Goal: Transaction & Acquisition: Purchase product/service

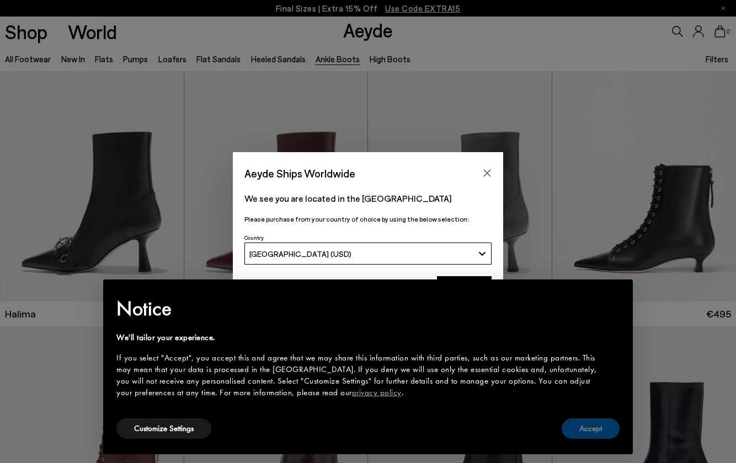
click at [580, 431] on button "Accept" at bounding box center [590, 429] width 58 height 20
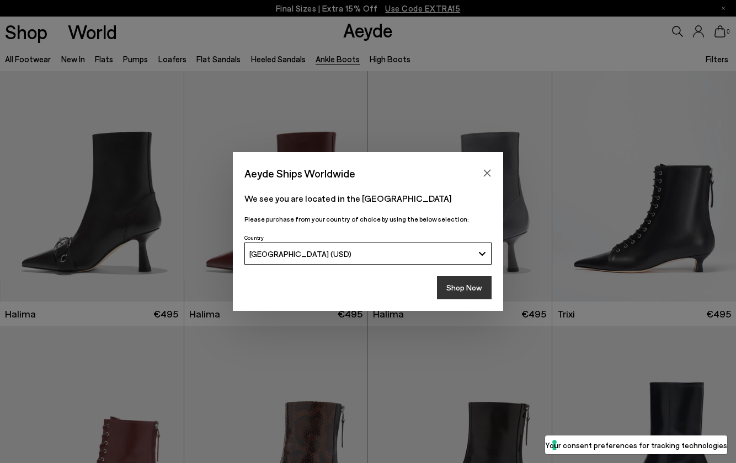
click at [467, 281] on button "Shop Now" at bounding box center [464, 287] width 55 height 23
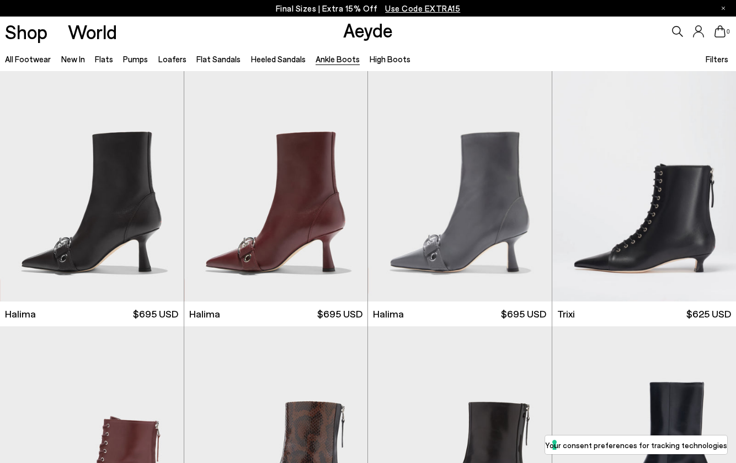
click at [712, 63] on span "Filters" at bounding box center [716, 59] width 23 height 10
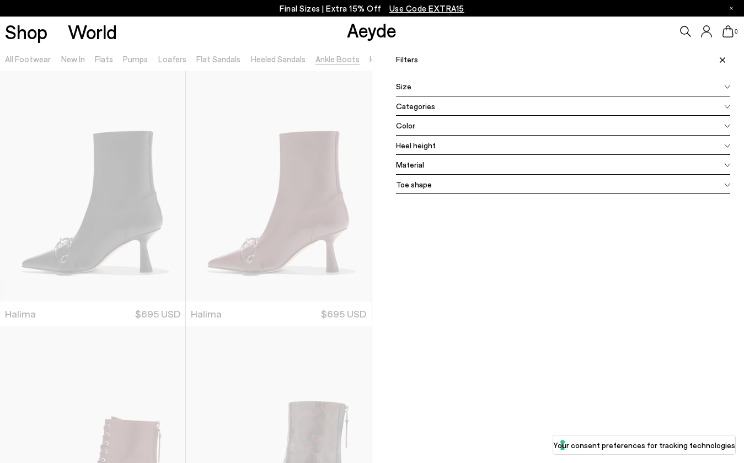
click at [420, 122] on div "Color" at bounding box center [563, 126] width 335 height 20
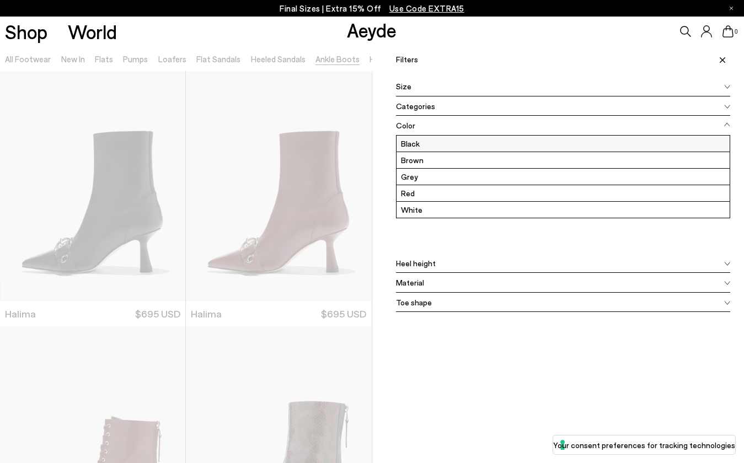
click at [419, 143] on label "Black" at bounding box center [564, 144] width 334 height 16
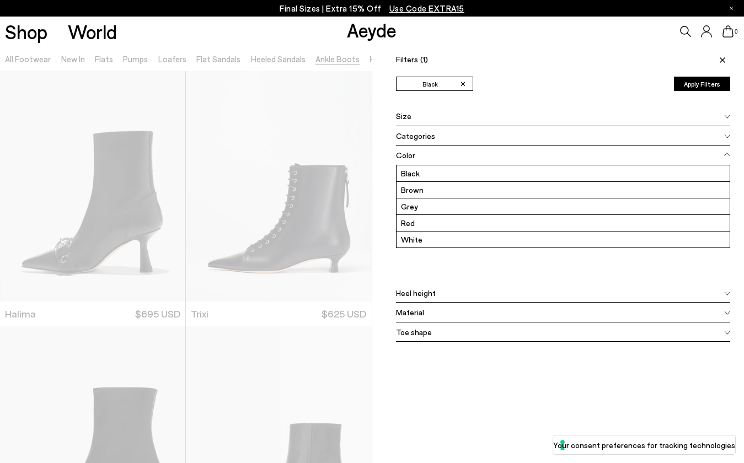
click at [707, 83] on button "Apply Filters" at bounding box center [702, 84] width 56 height 14
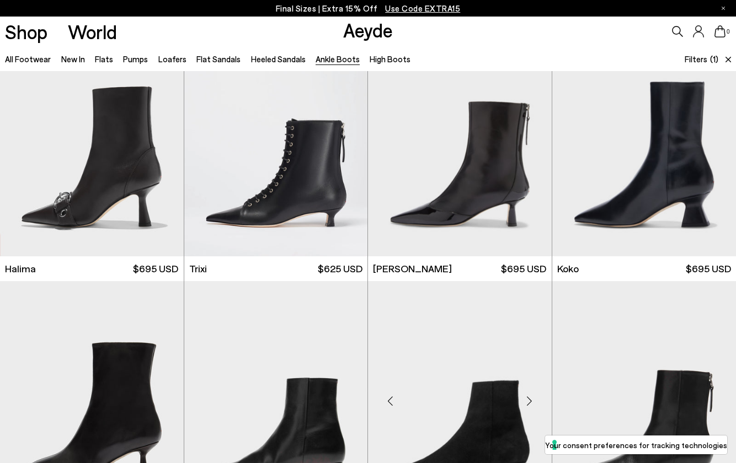
scroll to position [263, 0]
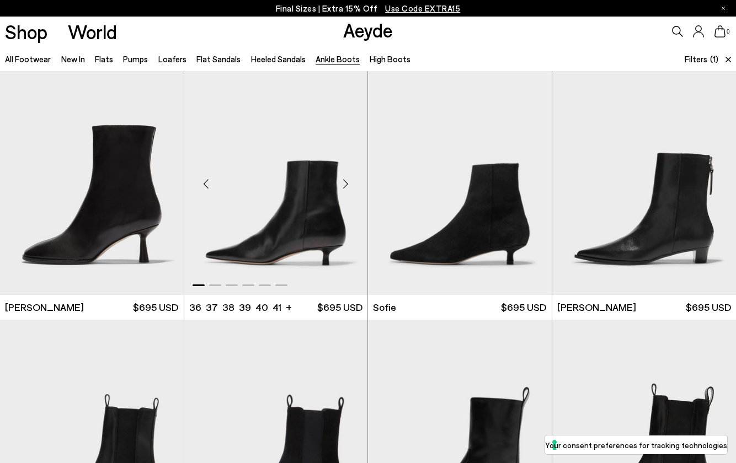
click at [344, 189] on div "Next slide" at bounding box center [345, 184] width 33 height 33
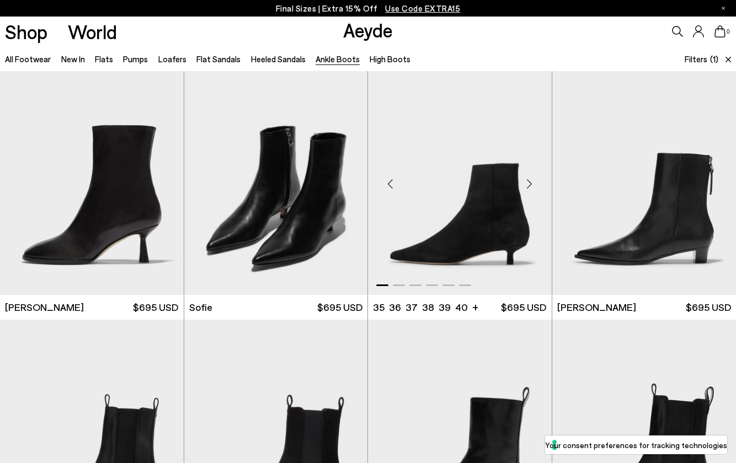
click at [531, 183] on div "Next slide" at bounding box center [529, 184] width 33 height 33
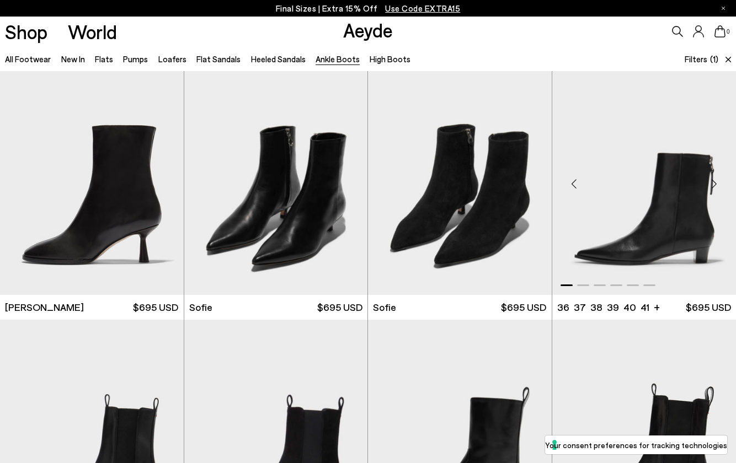
click at [716, 184] on div "Next slide" at bounding box center [713, 184] width 33 height 33
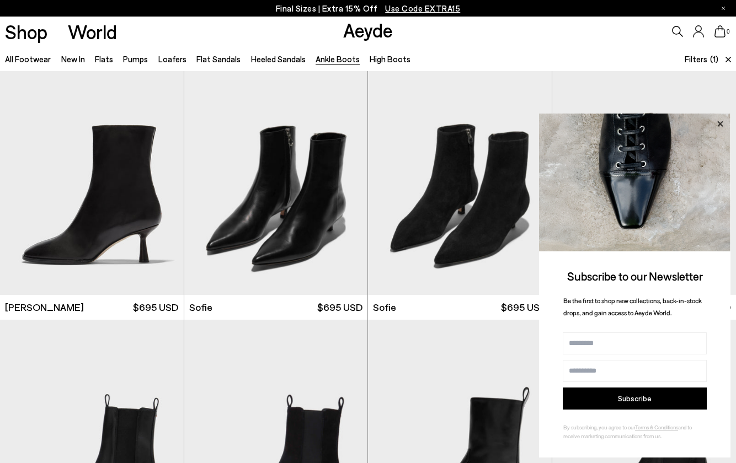
click at [718, 126] on icon at bounding box center [720, 124] width 6 height 6
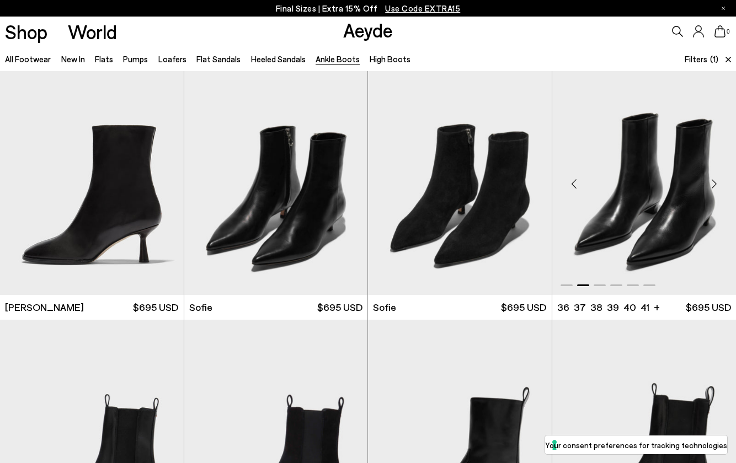
click at [715, 182] on div "Next slide" at bounding box center [713, 184] width 33 height 33
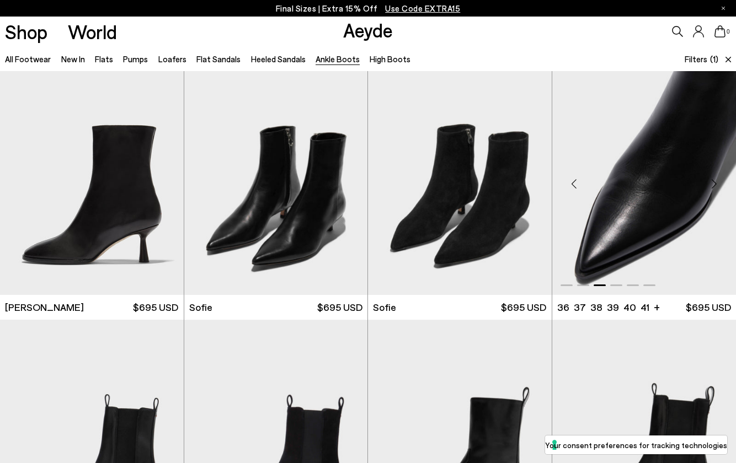
click at [715, 182] on div "Next slide" at bounding box center [713, 184] width 33 height 33
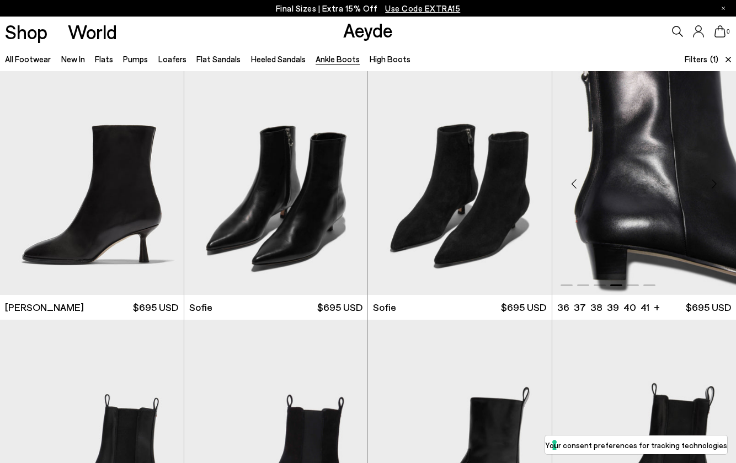
click at [715, 182] on div "Next slide" at bounding box center [713, 184] width 33 height 33
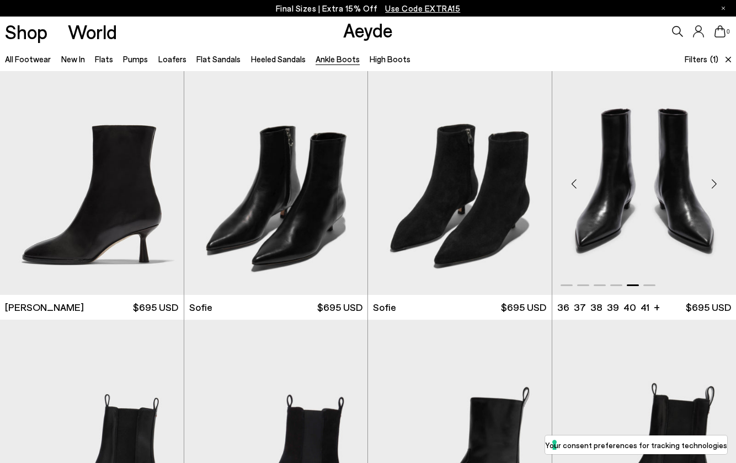
click at [715, 182] on div "Next slide" at bounding box center [713, 184] width 33 height 33
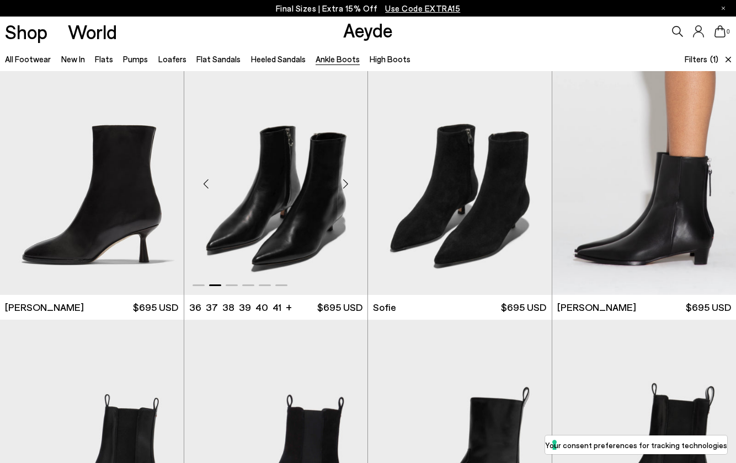
click at [355, 189] on div "Next slide" at bounding box center [345, 184] width 33 height 33
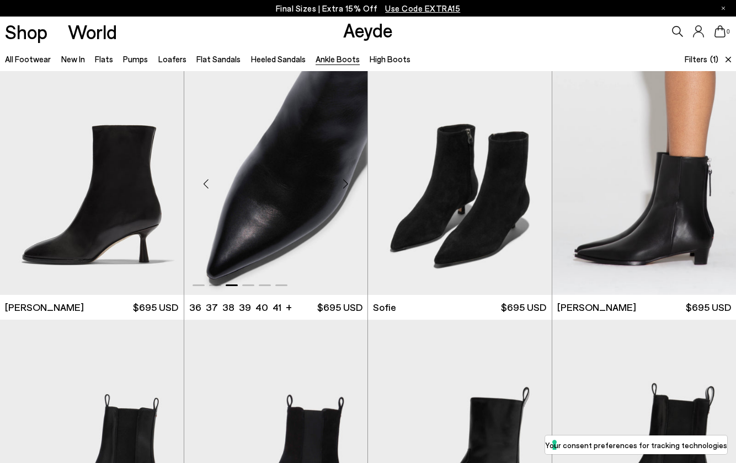
click at [355, 189] on div "Next slide" at bounding box center [345, 184] width 33 height 33
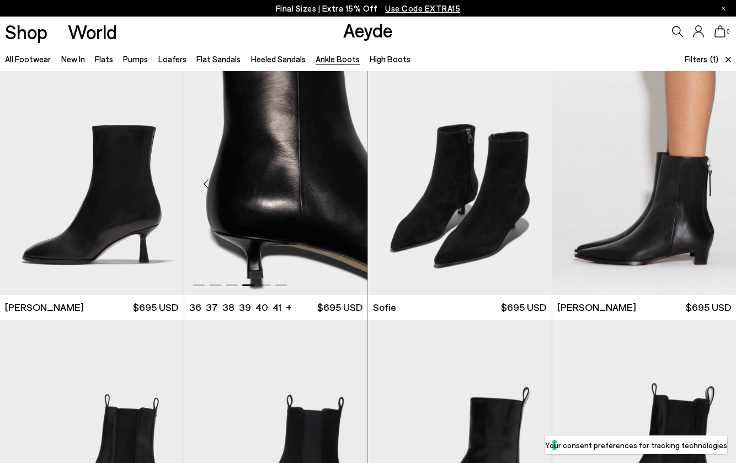
click at [355, 189] on div "Next slide" at bounding box center [345, 184] width 33 height 33
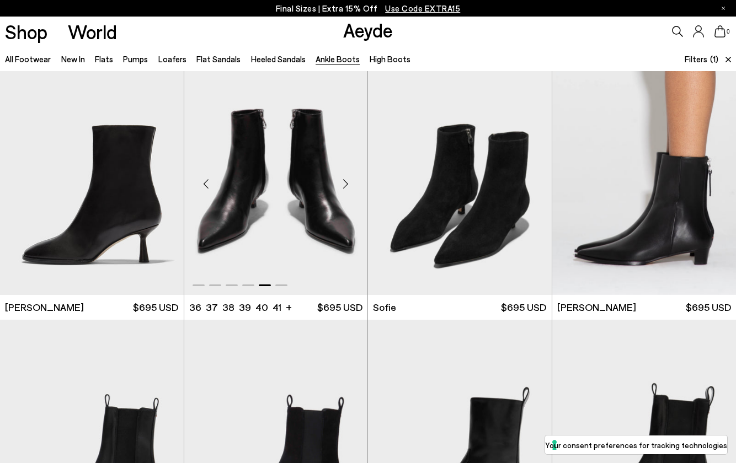
click at [355, 189] on div "Next slide" at bounding box center [345, 184] width 33 height 33
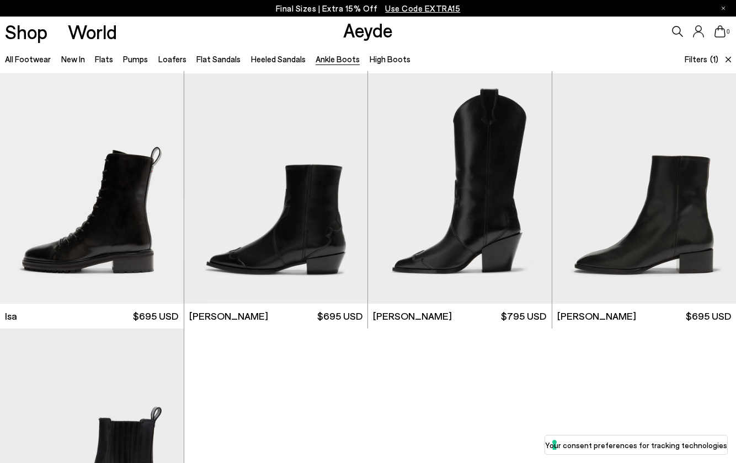
scroll to position [802, 0]
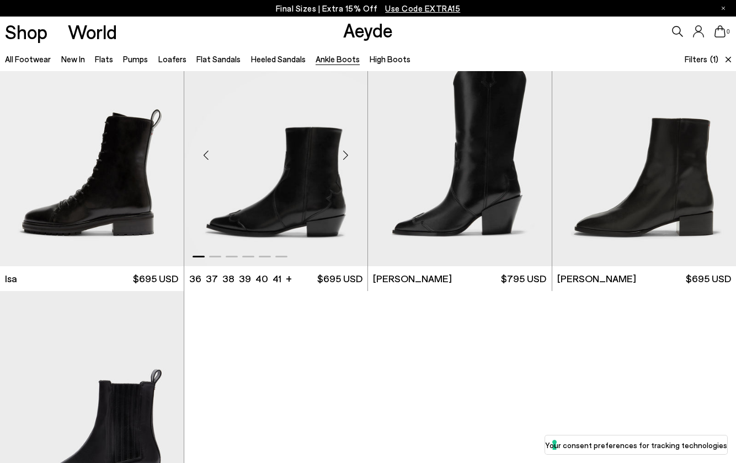
click at [346, 151] on div "Next slide" at bounding box center [345, 155] width 33 height 33
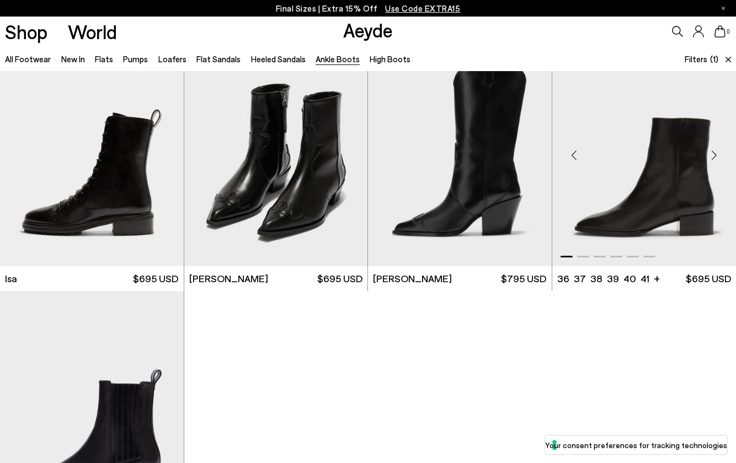
click at [713, 156] on div "Next slide" at bounding box center [713, 155] width 33 height 33
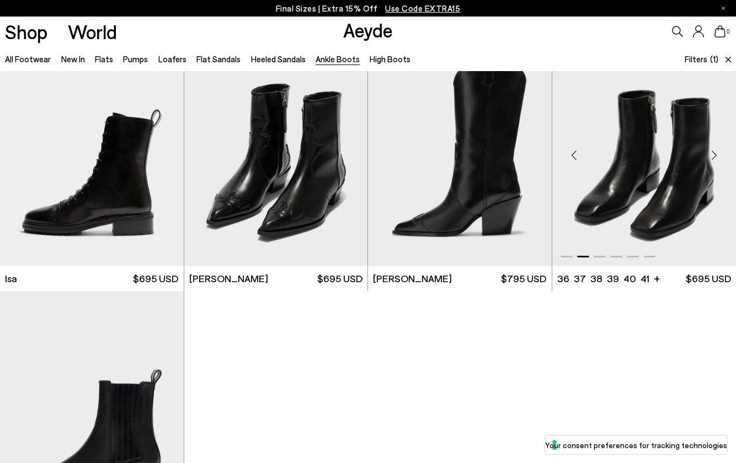
click at [713, 156] on div "Next slide" at bounding box center [713, 155] width 33 height 33
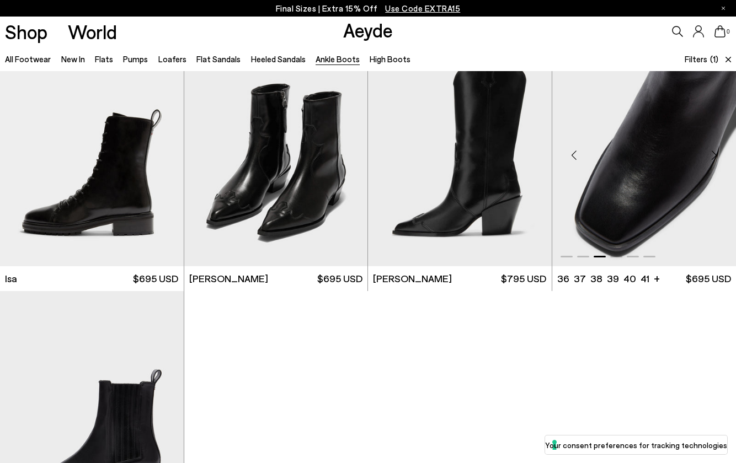
click at [713, 156] on div "Next slide" at bounding box center [713, 155] width 33 height 33
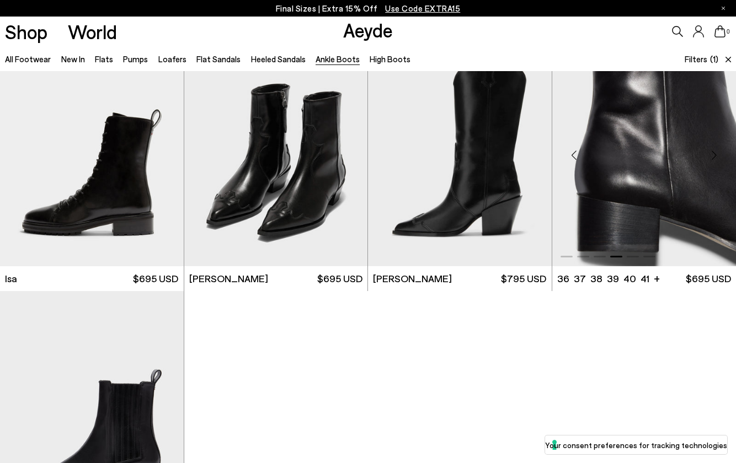
click at [713, 156] on div "Next slide" at bounding box center [713, 155] width 33 height 33
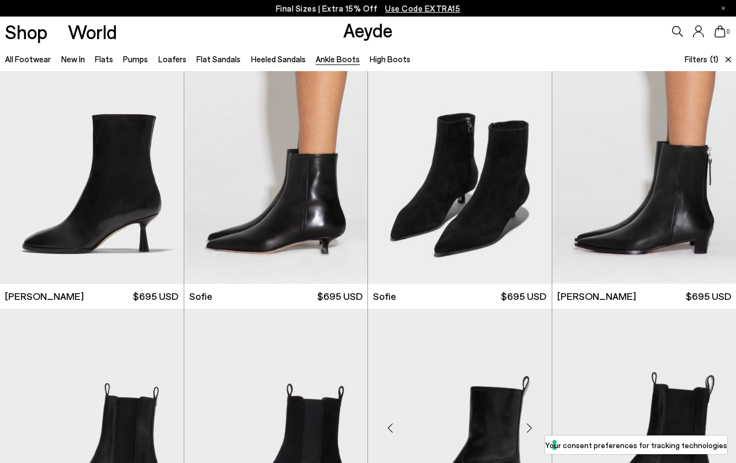
scroll to position [274, 0]
click at [162, 174] on div "Next slide" at bounding box center [161, 173] width 33 height 33
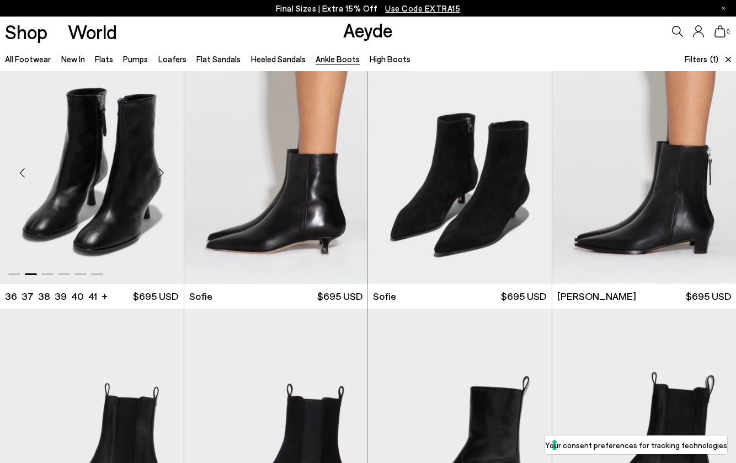
click at [162, 174] on div "Next slide" at bounding box center [161, 173] width 33 height 33
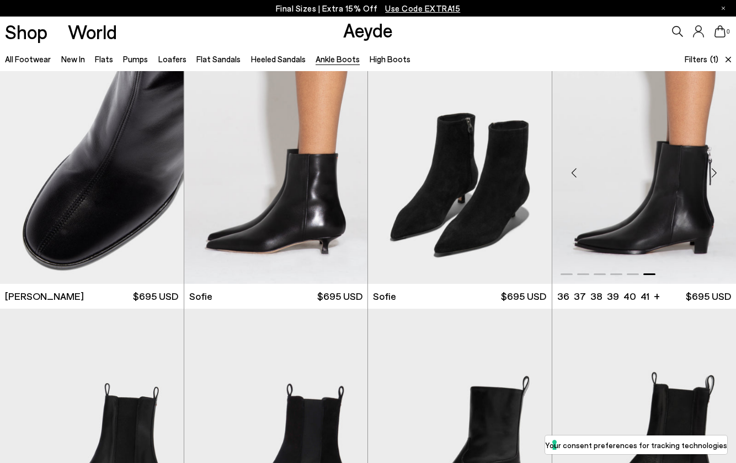
click at [621, 182] on img "6 / 6" at bounding box center [644, 168] width 184 height 231
